Goal: Information Seeking & Learning: Understand process/instructions

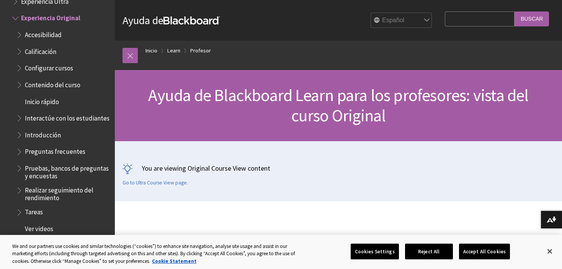
click at [474, 19] on input "Search Query" at bounding box center [480, 18] width 70 height 15
type input "extender fechade entrega"
click at [531, 22] on input "Buscar" at bounding box center [531, 18] width 34 height 15
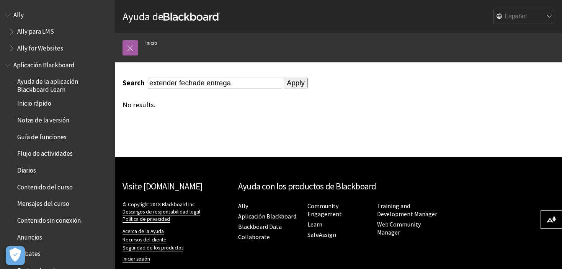
click at [51, 85] on span "Ayuda de la aplicación Blackboard Learn" at bounding box center [63, 84] width 92 height 18
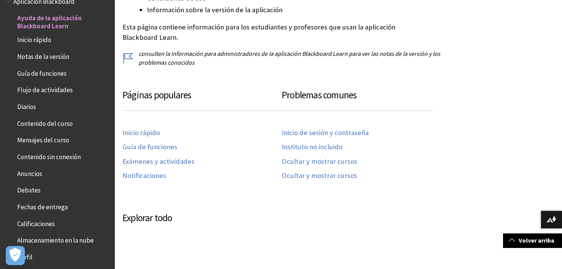
scroll to position [318, 0]
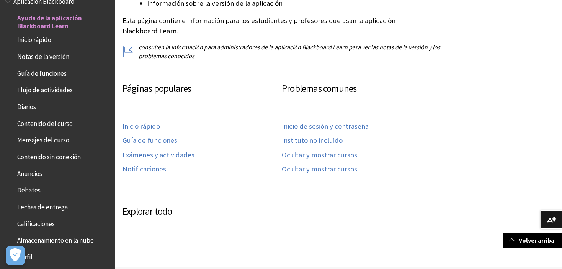
click at [57, 205] on span "Fechas de entrega" at bounding box center [42, 205] width 51 height 10
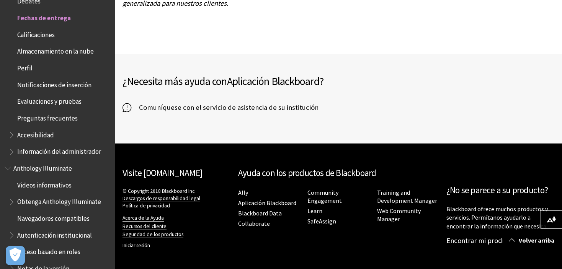
scroll to position [1149, 0]
